Goal: Check status: Check status

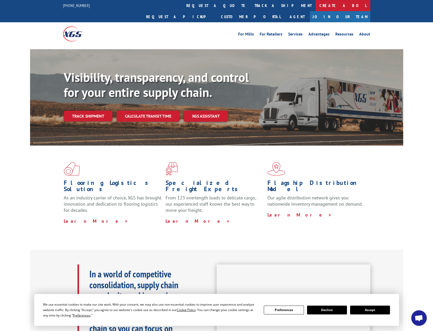
click at [316, 7] on link "Create a BOL" at bounding box center [343, 5] width 55 height 11
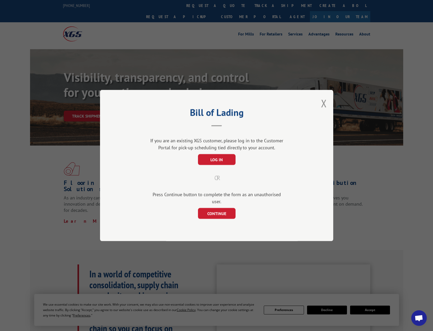
click at [210, 7] on div "Bill of Lading If you are an existing XGS customer, please log in to the Custom…" at bounding box center [216, 165] width 433 height 331
drag, startPoint x: 323, startPoint y: 110, endPoint x: 259, endPoint y: 52, distance: 86.6
click at [323, 110] on button "Close modal" at bounding box center [324, 103] width 6 height 14
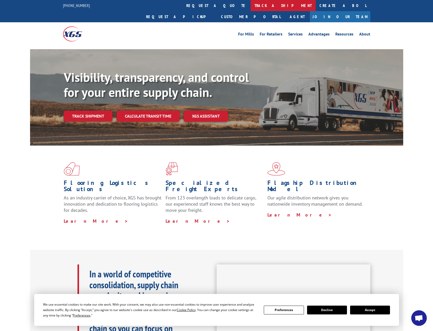
click at [251, 8] on link "track a shipment" at bounding box center [283, 5] width 65 height 11
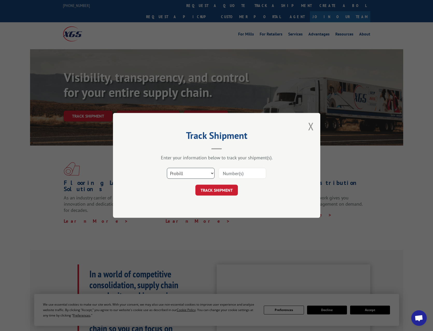
scroll to position [0, 0]
click at [194, 175] on select "Select category... Probill BOL PO" at bounding box center [191, 173] width 48 height 11
select select "bol"
click at [167, 168] on select "Select category... Probill BOL PO" at bounding box center [191, 173] width 48 height 11
click at [234, 175] on input at bounding box center [242, 173] width 48 height 11
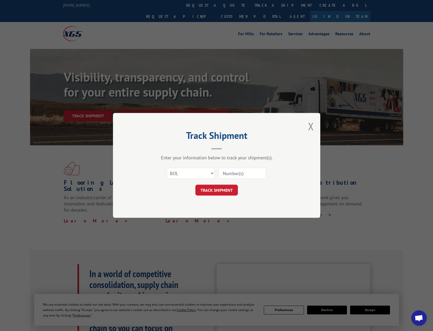
paste input "2846099"
type input "2846099"
click at [226, 190] on button "TRACK SHIPMENT" at bounding box center [216, 190] width 42 height 11
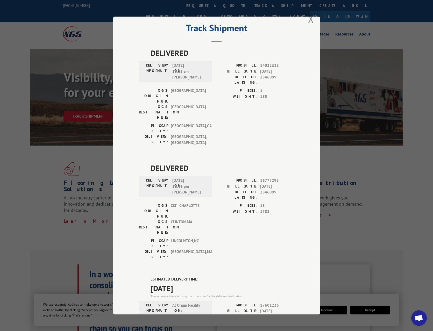
scroll to position [3, 0]
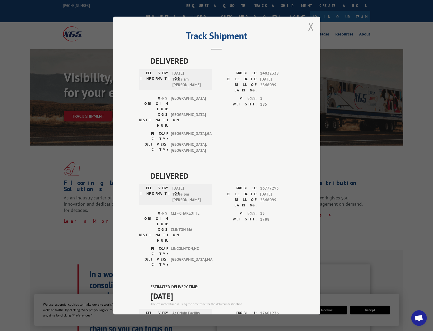
click at [311, 28] on button "Close modal" at bounding box center [311, 27] width 6 height 14
